Goal: Find specific page/section: Find specific page/section

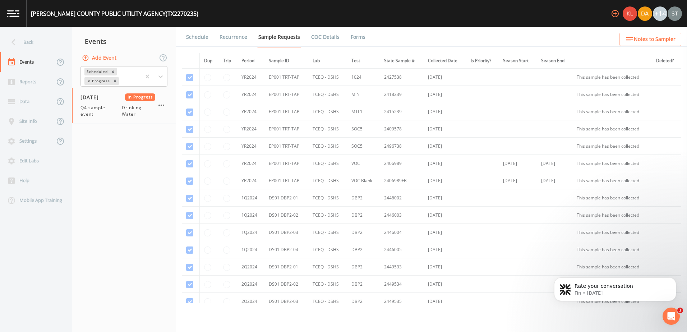
click at [25, 37] on div "Back" at bounding box center [32, 42] width 65 height 20
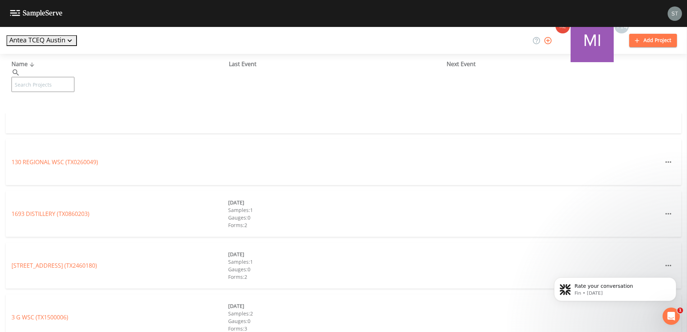
click at [50, 44] on button "Antea TCEQ Austin" at bounding box center [41, 40] width 70 height 11
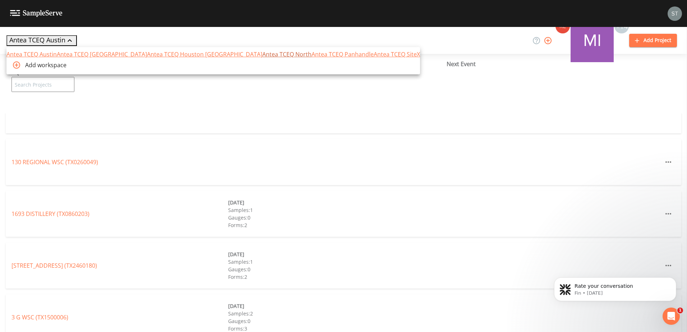
click at [262, 58] on link "Antea TCEQ North" at bounding box center [286, 54] width 49 height 8
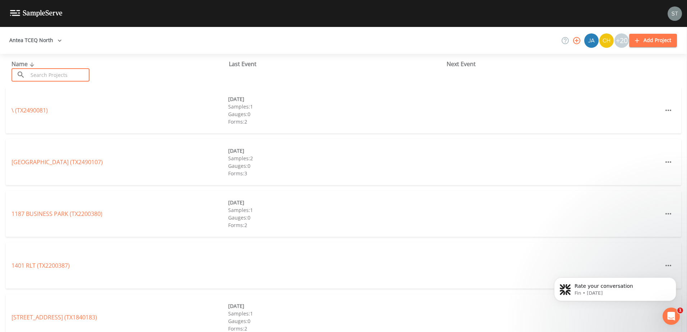
click at [67, 72] on input "text" at bounding box center [58, 74] width 61 height 13
paste input "TX0730002"
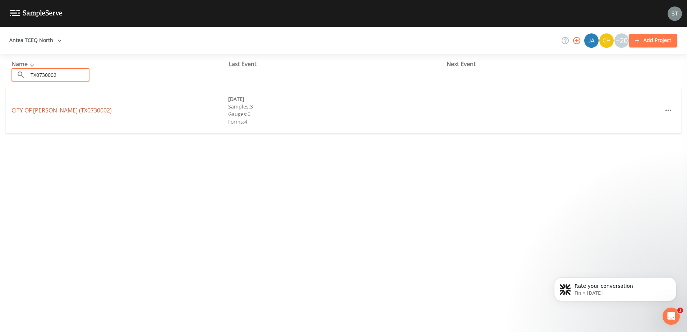
type input "TX0730002"
click at [65, 114] on link "CITY OF [GEOGRAPHIC_DATA] (TX0730002)" at bounding box center [62, 110] width 100 height 8
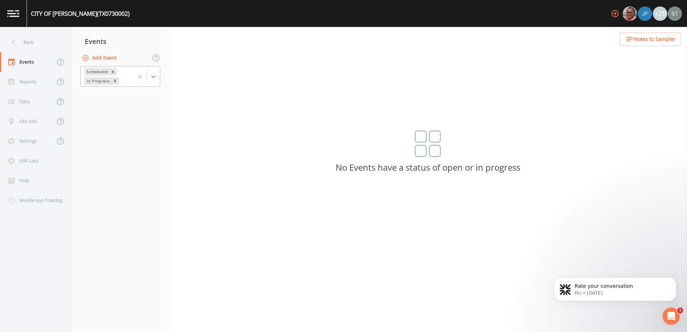
click at [155, 74] on icon at bounding box center [153, 76] width 7 height 7
click at [134, 96] on div "Completed" at bounding box center [121, 97] width 80 height 12
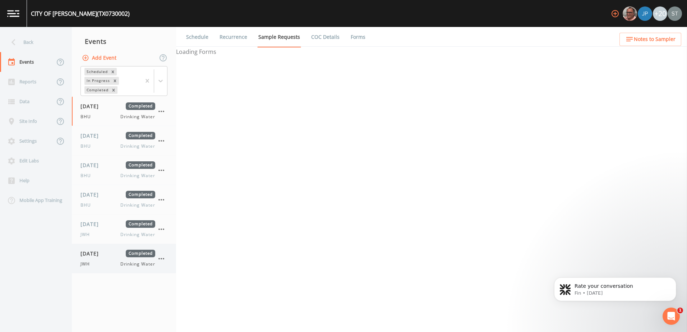
click at [105, 259] on div "[DATE] Completed JWH Drinking Water" at bounding box center [118, 259] width 75 height 18
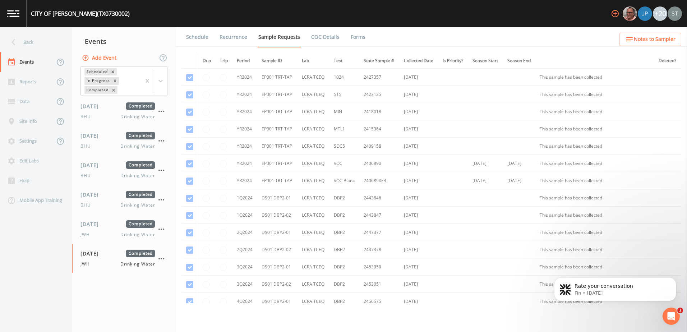
scroll to position [108, 0]
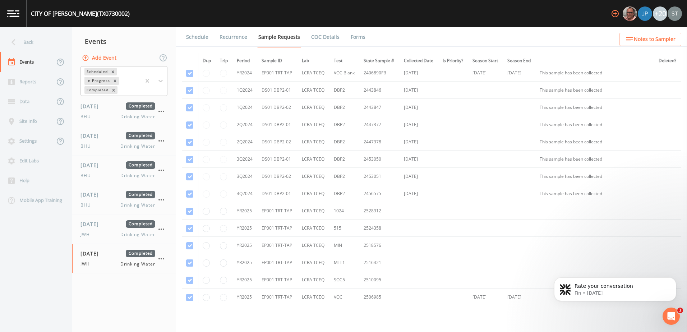
click at [361, 38] on link "Forms" at bounding box center [358, 37] width 17 height 20
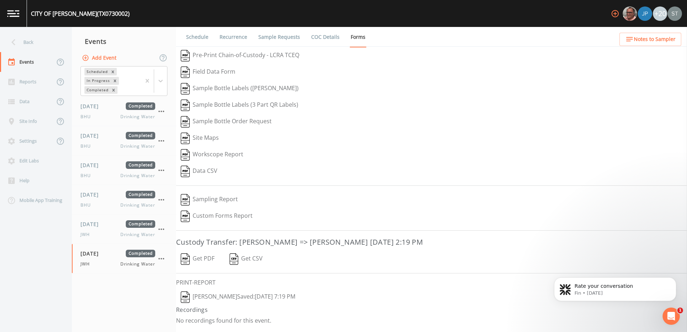
click at [211, 296] on button "[PERSON_NAME]  Saved: [DATE] 7:19 PM" at bounding box center [238, 297] width 124 height 17
click at [29, 44] on div "Back" at bounding box center [32, 42] width 65 height 20
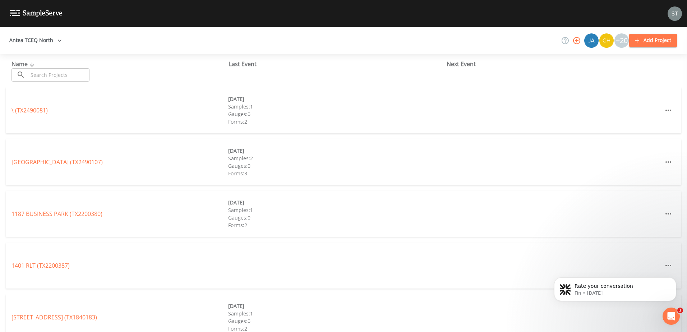
click at [29, 44] on button "Antea TCEQ North" at bounding box center [35, 40] width 58 height 13
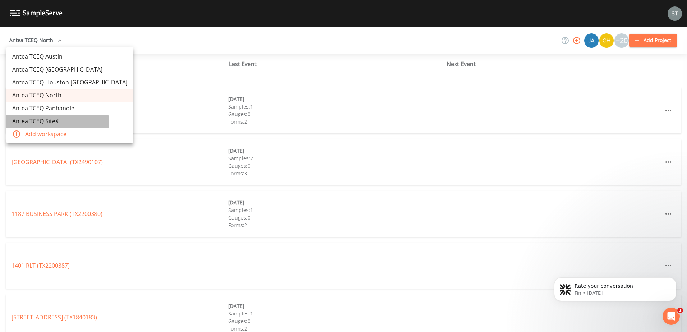
click at [35, 123] on link "Antea TCEQ SiteX" at bounding box center [69, 121] width 127 height 13
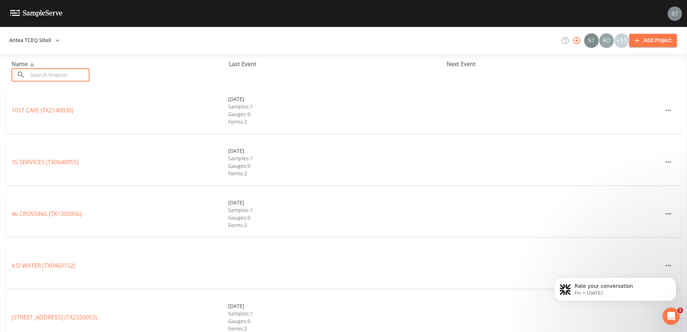
click at [46, 77] on input "text" at bounding box center [58, 74] width 61 height 13
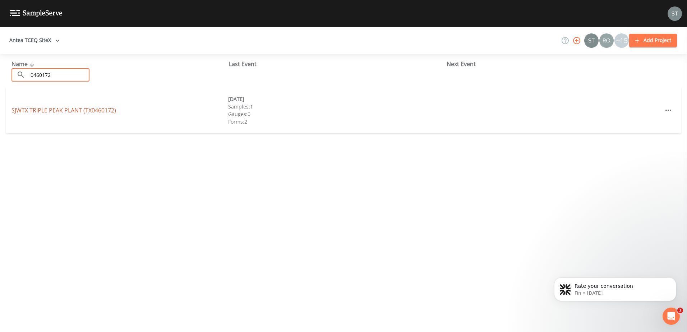
type input "0460172"
click at [47, 112] on link "SJWTX TRIPLE PEAK PLANT (TX0460172)" at bounding box center [64, 110] width 105 height 8
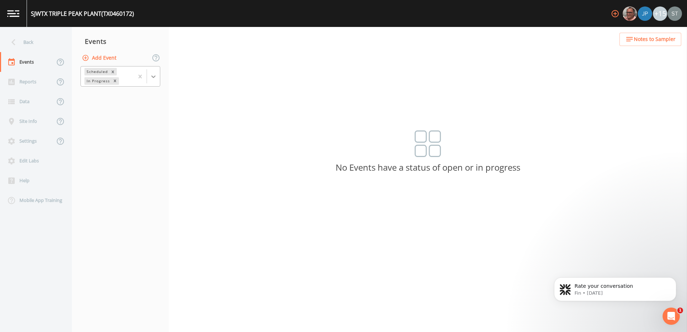
drag, startPoint x: 159, startPoint y: 79, endPoint x: 155, endPoint y: 82, distance: 4.3
click at [158, 79] on div at bounding box center [153, 76] width 13 height 13
click at [146, 100] on div "Completed" at bounding box center [121, 97] width 80 height 12
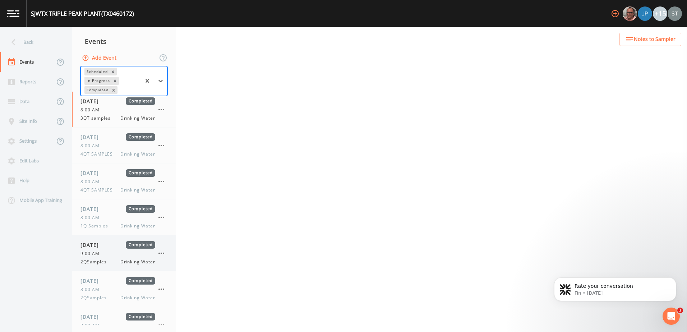
scroll to position [90, 0]
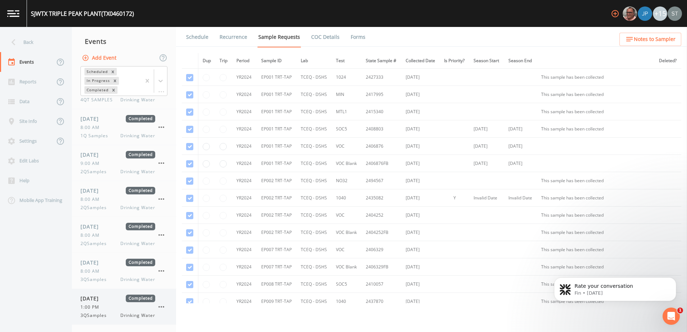
click at [105, 309] on div "1:00 PM" at bounding box center [118, 307] width 75 height 6
click at [13, 41] on icon at bounding box center [14, 42] width 4 height 6
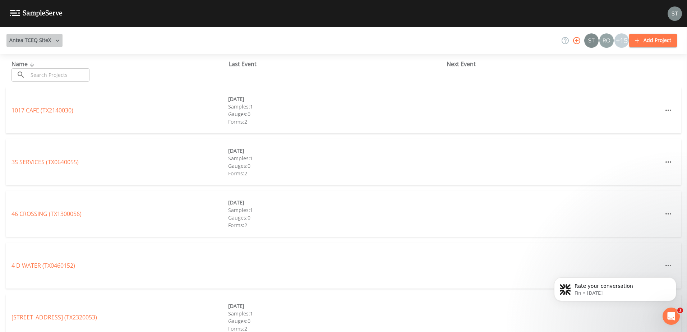
click at [56, 40] on icon "button" at bounding box center [58, 41] width 4 height 2
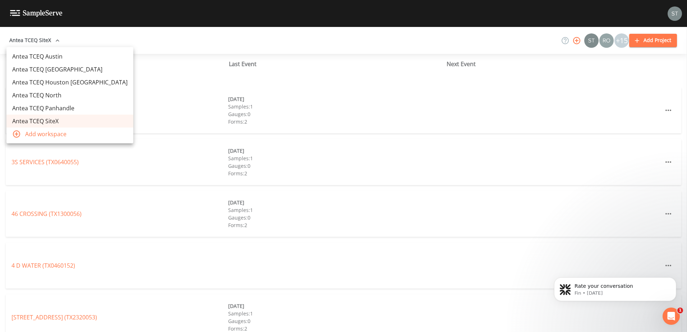
click at [60, 83] on link "Antea TCEQ Houston [GEOGRAPHIC_DATA]" at bounding box center [69, 82] width 127 height 13
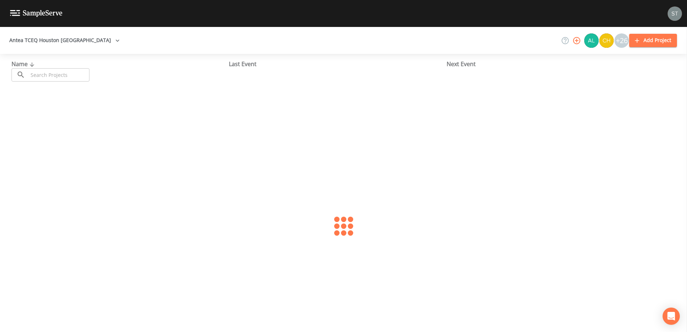
click at [54, 78] on input "text" at bounding box center [58, 74] width 61 height 13
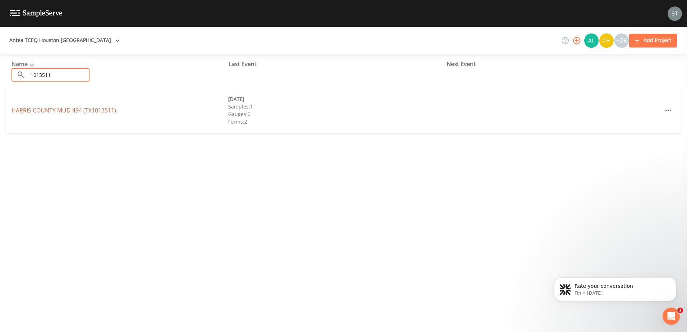
type input "1013511"
click at [63, 109] on link "HARRIS COUNTY MUD 494 (TX1013511)" at bounding box center [64, 110] width 105 height 8
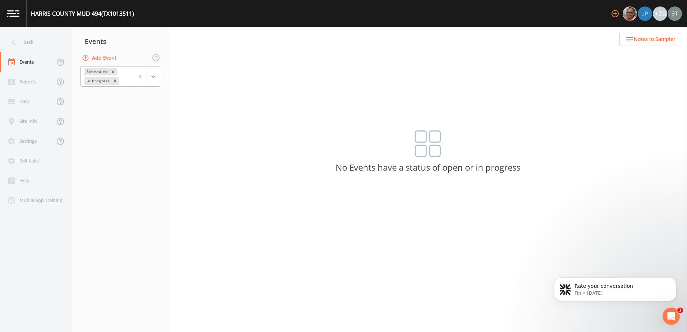
click at [152, 77] on icon at bounding box center [153, 76] width 7 height 7
click at [139, 97] on div "Completed" at bounding box center [121, 97] width 80 height 12
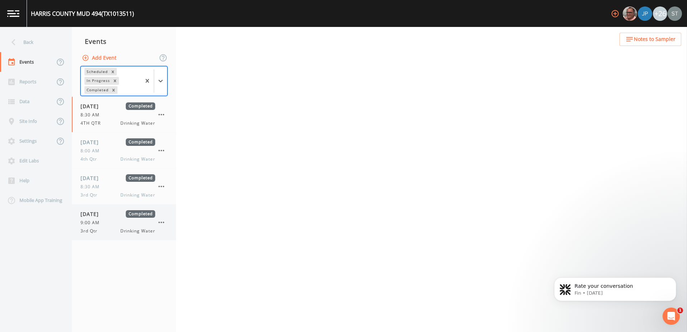
click at [104, 219] on div "09/27/2025 Completed 9:00 AM 3rd Qtr Drinking Water" at bounding box center [118, 222] width 75 height 24
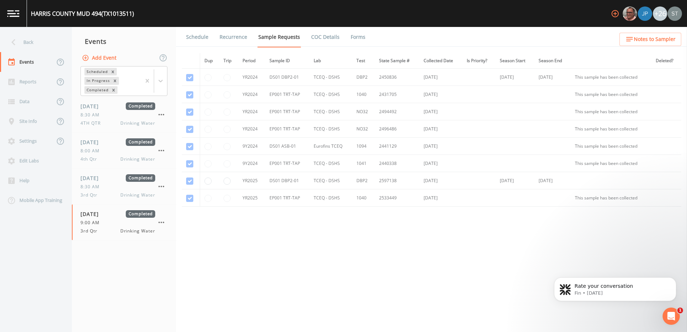
click at [357, 37] on link "Forms" at bounding box center [358, 37] width 17 height 20
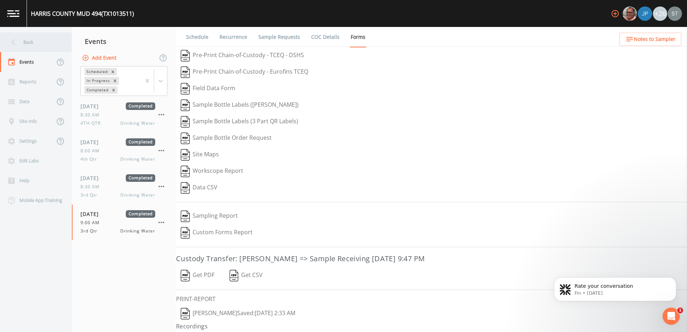
click at [17, 47] on icon at bounding box center [13, 42] width 13 height 13
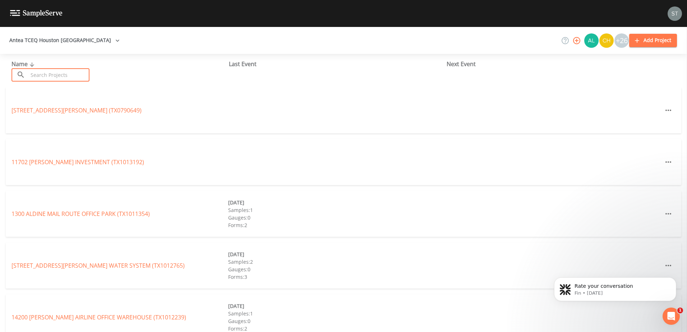
click at [62, 75] on input "text" at bounding box center [58, 74] width 61 height 13
type input "1"
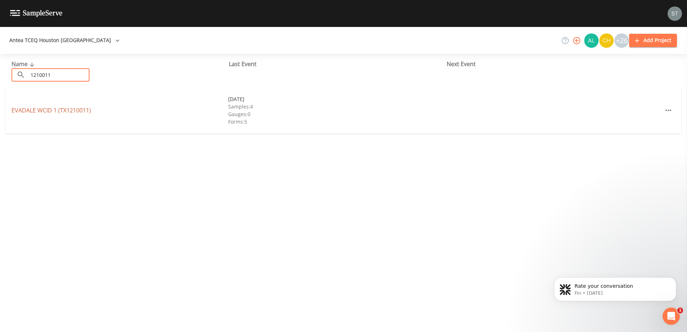
type input "1210011"
click at [49, 109] on link "EVADALE WCID 1 (TX1210011)" at bounding box center [51, 110] width 79 height 8
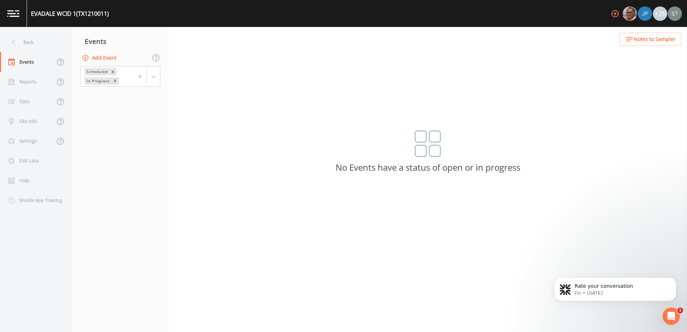
drag, startPoint x: 155, startPoint y: 77, endPoint x: 151, endPoint y: 87, distance: 11.4
click at [155, 77] on icon at bounding box center [153, 76] width 7 height 7
click at [134, 99] on div "Completed" at bounding box center [121, 97] width 80 height 12
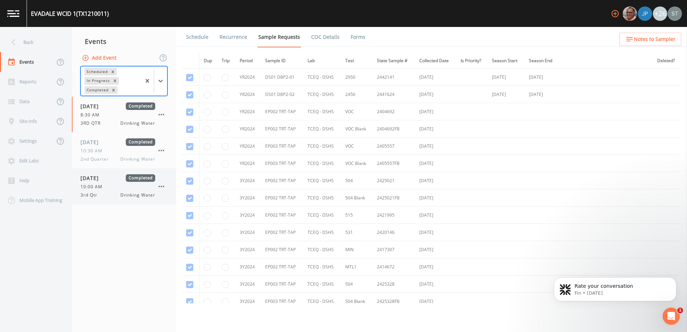
click at [114, 186] on div "10:00 AM" at bounding box center [118, 187] width 75 height 6
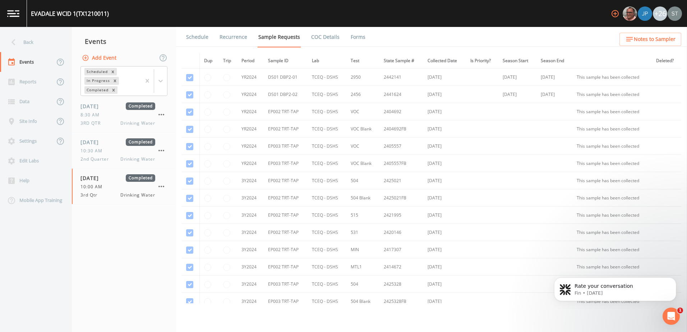
click at [354, 36] on link "Forms" at bounding box center [358, 37] width 17 height 20
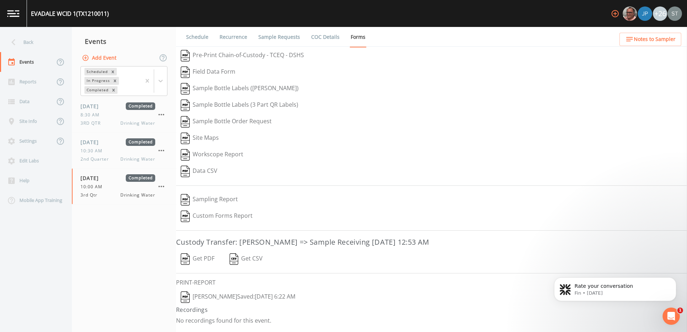
click at [210, 297] on button "Joseph Hayward  Saved: September 27, 2025 6:22 AM" at bounding box center [238, 297] width 124 height 17
